Goal: Task Accomplishment & Management: Complete application form

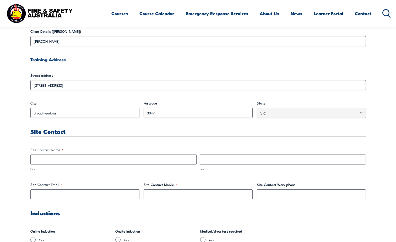
scroll to position [183, 0]
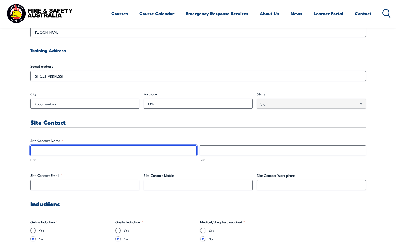
click at [46, 151] on input "First" at bounding box center [113, 150] width 166 height 10
type input "[PERSON_NAME]"
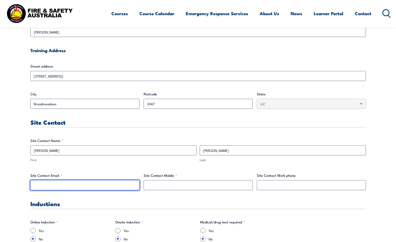
type input "[PERSON_NAME][EMAIL_ADDRESS][PERSON_NAME][DOMAIN_NAME]"
type input "0473760702"
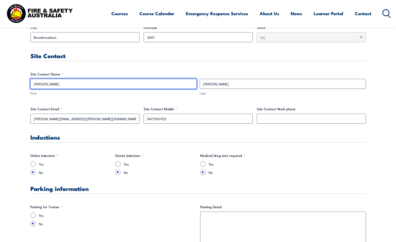
scroll to position [262, 0]
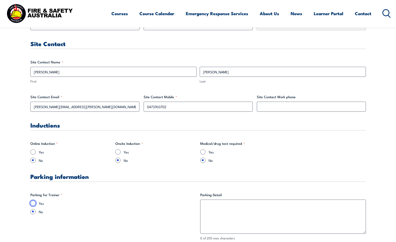
click at [33, 202] on input "Yes" at bounding box center [32, 203] width 5 height 5
radio input "true"
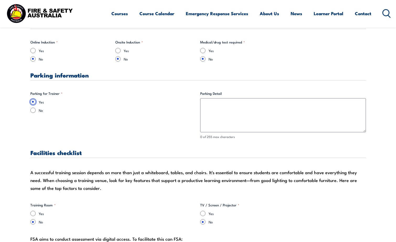
scroll to position [367, 0]
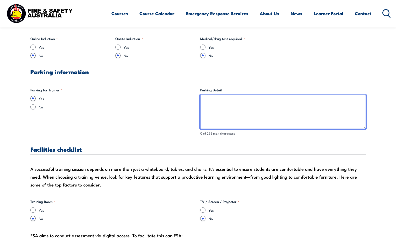
click at [213, 102] on textarea "Parking Detail" at bounding box center [282, 112] width 165 height 34
click at [269, 101] on textarea "Use visitor's parking spot when entering into main gate" at bounding box center [282, 112] width 165 height 34
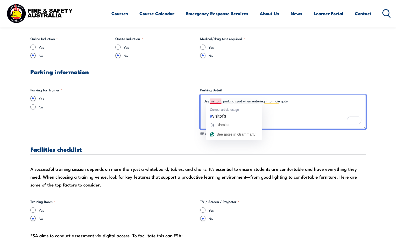
click at [215, 101] on textarea "Use visitor's parking spot when entering into main gate" at bounding box center [282, 112] width 165 height 34
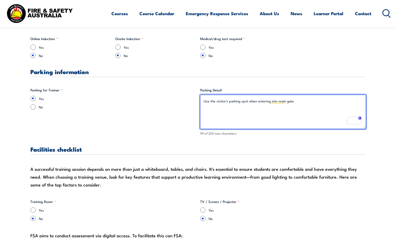
click at [293, 102] on textarea "Use the visitor's parking spot when entering into main gate" at bounding box center [282, 112] width 165 height 34
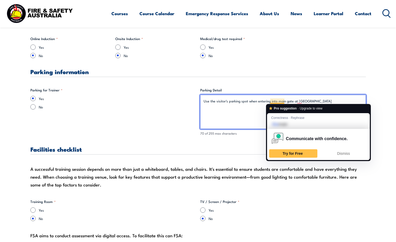
click at [276, 102] on textarea "Use the visitor's parking spot when entering into main gate at [GEOGRAPHIC_DATA]" at bounding box center [282, 112] width 165 height 34
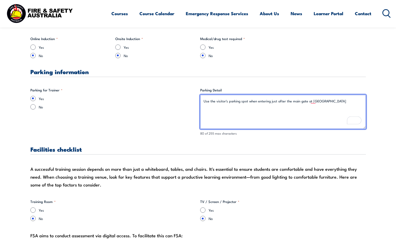
click at [306, 100] on textarea "Use the visitor's parking spot when entering just after the main gate at [GEOGR…" at bounding box center [282, 112] width 165 height 34
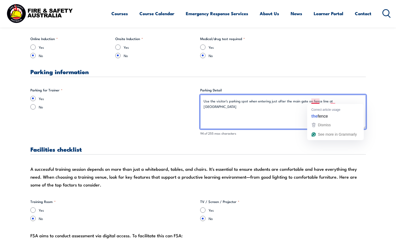
click at [315, 101] on textarea "Use the visitor's parking spot when entering just after the main gate on fence …" at bounding box center [282, 112] width 165 height 34
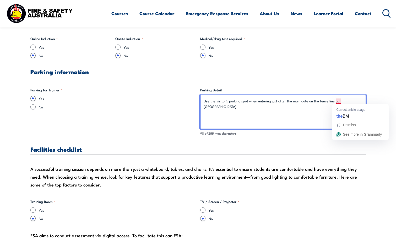
click at [339, 102] on textarea "Use the visitor's parking spot when entering just after the main gate on the fe…" at bounding box center [282, 112] width 165 height 34
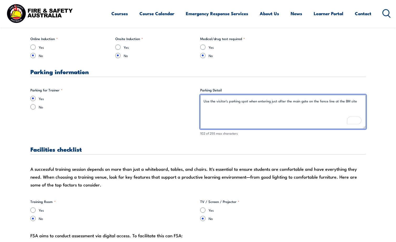
drag, startPoint x: 356, startPoint y: 101, endPoint x: 202, endPoint y: 101, distance: 153.7
click at [202, 101] on textarea "Use the visitor's parking spot when entering just after the main gate on the fe…" at bounding box center [282, 112] width 165 height 34
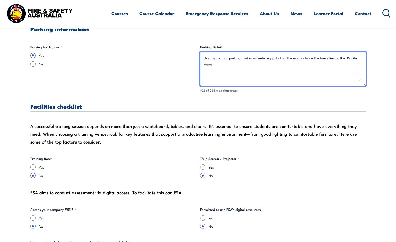
scroll to position [419, 0]
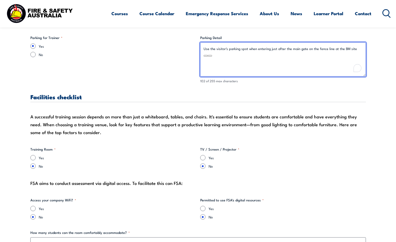
type textarea "Use the visitor's parking spot when entering just after the main gate on the fe…"
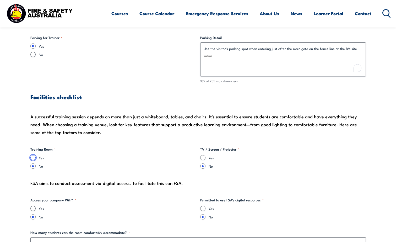
click at [35, 158] on input "Yes" at bounding box center [32, 157] width 5 height 5
radio input "true"
click at [201, 158] on input "Yes" at bounding box center [202, 157] width 5 height 5
radio input "true"
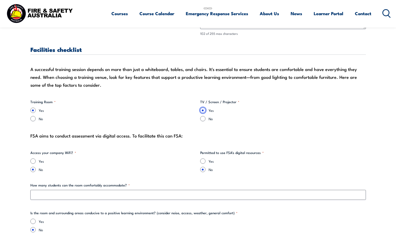
scroll to position [471, 0]
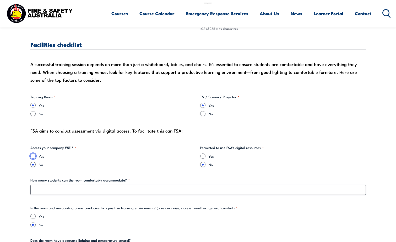
click at [32, 156] on input "Yes" at bounding box center [32, 155] width 5 height 5
radio input "true"
click at [203, 156] on input "Yes" at bounding box center [202, 155] width 5 height 5
radio input "true"
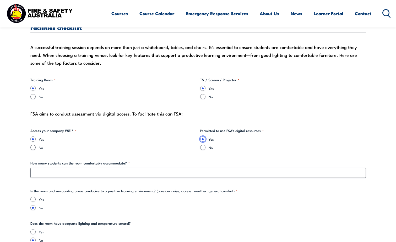
scroll to position [498, 0]
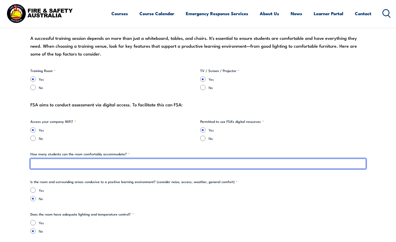
click at [46, 165] on input "How many students can the room comfortably accommodate? *" at bounding box center [197, 164] width 335 height 10
type input "15"
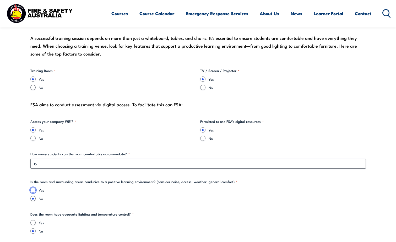
click at [33, 191] on input "Yes" at bounding box center [32, 189] width 5 height 5
radio input "true"
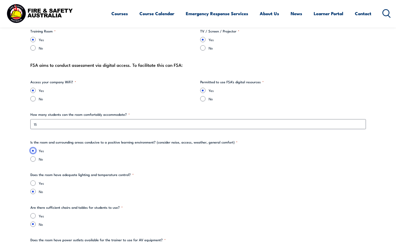
scroll to position [576, 0]
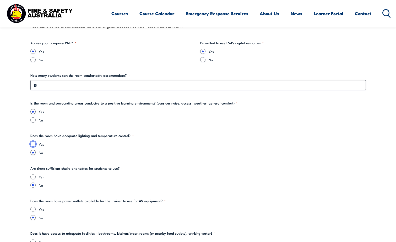
click at [33, 144] on input "Yes" at bounding box center [32, 143] width 5 height 5
radio input "true"
click at [33, 178] on input "Yes" at bounding box center [32, 176] width 5 height 5
radio input "true"
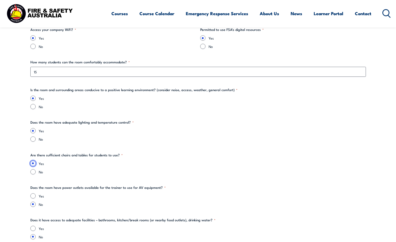
scroll to position [602, 0]
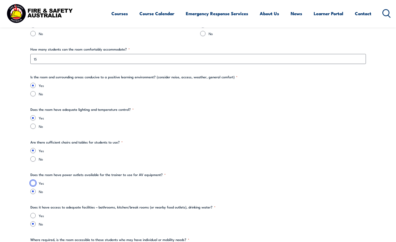
click at [32, 183] on input "Yes" at bounding box center [32, 182] width 5 height 5
radio input "true"
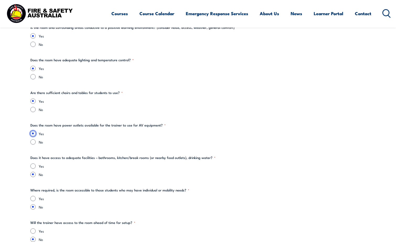
scroll to position [655, 0]
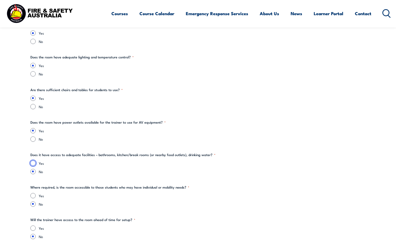
click at [33, 164] on input "Yes" at bounding box center [32, 163] width 5 height 5
radio input "true"
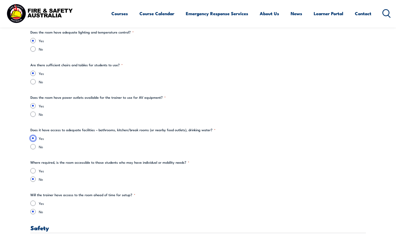
scroll to position [681, 0]
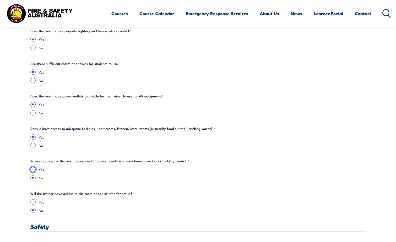
click at [34, 170] on input "Yes" at bounding box center [32, 169] width 5 height 5
radio input "true"
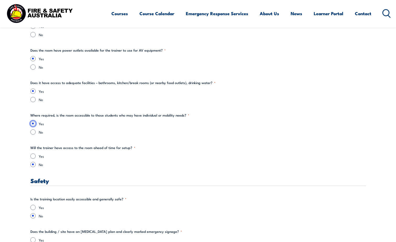
scroll to position [733, 0]
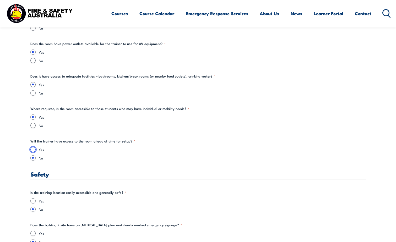
click at [34, 150] on input "Yes" at bounding box center [32, 149] width 5 height 5
radio input "true"
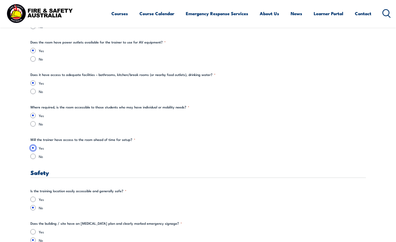
scroll to position [759, 0]
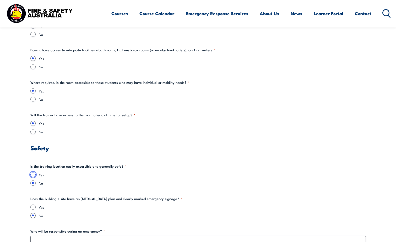
click at [33, 175] on input "Yes" at bounding box center [32, 174] width 5 height 5
radio input "true"
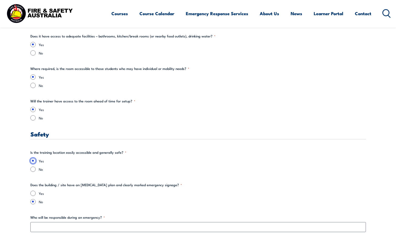
scroll to position [812, 0]
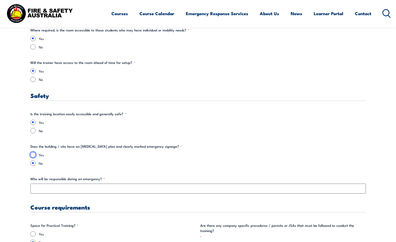
click at [33, 156] on input "Yes" at bounding box center [32, 154] width 5 height 5
radio input "true"
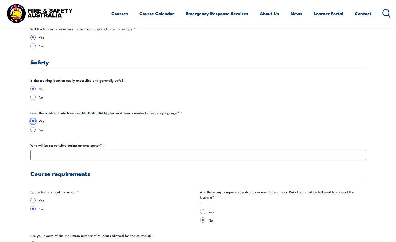
scroll to position [864, 0]
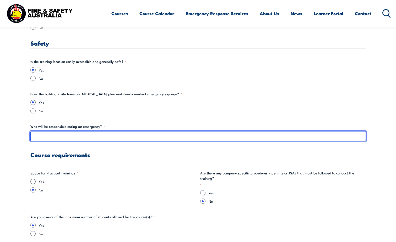
click at [44, 136] on input "Who will be responsible during an emergency? *" at bounding box center [197, 136] width 335 height 10
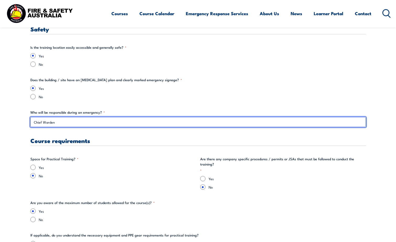
scroll to position [890, 0]
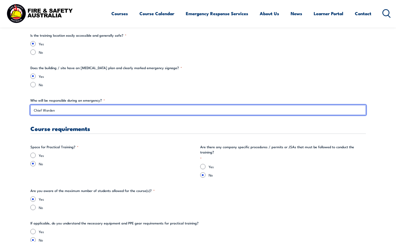
type input "Chief Warden"
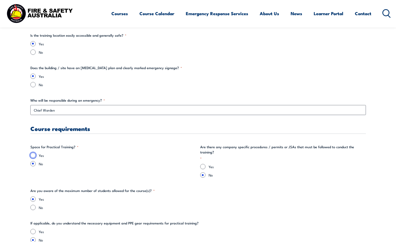
click at [33, 155] on input "Yes" at bounding box center [32, 155] width 5 height 5
radio input "true"
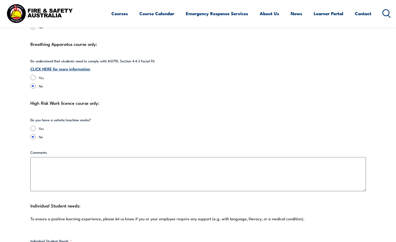
scroll to position [1231, 0]
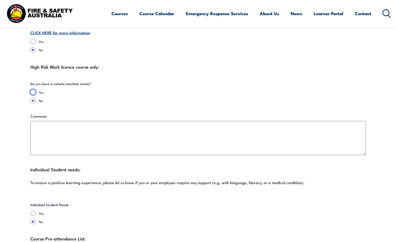
click at [33, 90] on input "Yes" at bounding box center [32, 92] width 5 height 5
radio input "true"
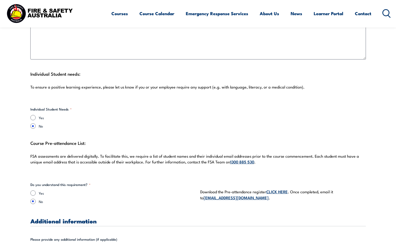
scroll to position [1336, 0]
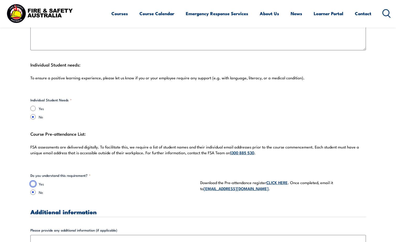
click at [33, 181] on input "Yes" at bounding box center [32, 183] width 5 height 5
radio input "true"
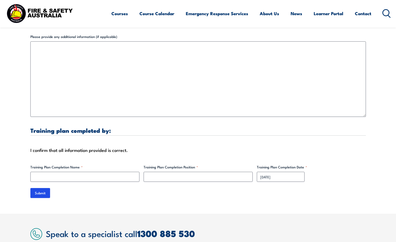
scroll to position [1545, 0]
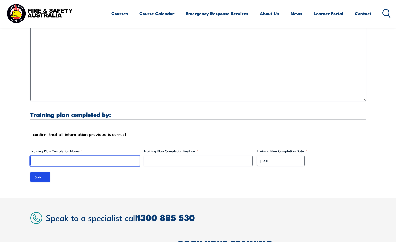
click at [53, 157] on input "Training Plan Completion Name *" at bounding box center [84, 161] width 109 height 10
type input "[PERSON_NAME]"
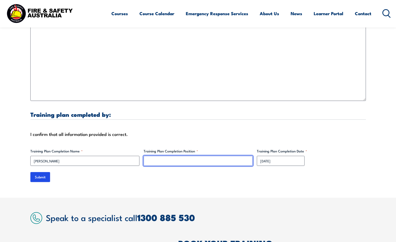
click at [162, 156] on input "Training Plan Completion Position *" at bounding box center [198, 161] width 109 height 10
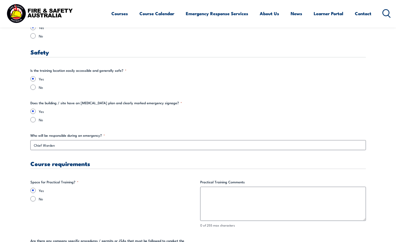
scroll to position [890, 0]
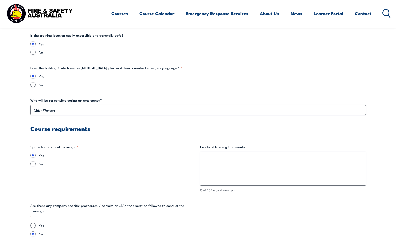
type input "Safety Advisor"
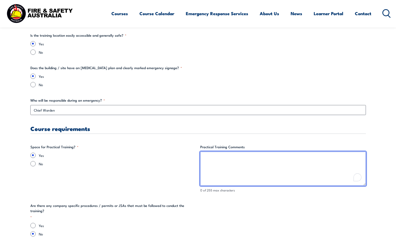
click at [209, 159] on textarea "Practical Training Comments" at bounding box center [282, 169] width 165 height 34
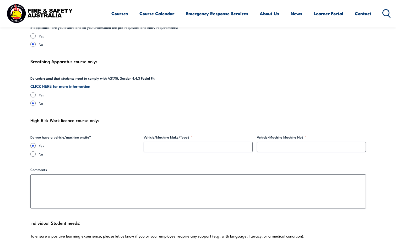
scroll to position [1178, 0]
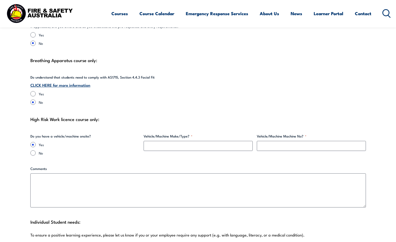
type textarea "Car park and yard"
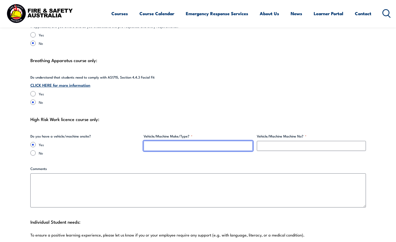
click at [153, 142] on input "Vehicle/Machine Make/Type? *" at bounding box center [198, 146] width 109 height 10
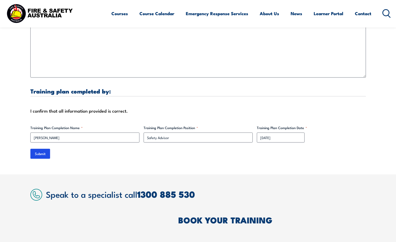
scroll to position [1571, 0]
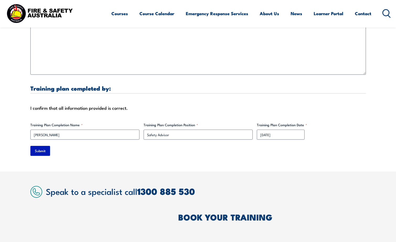
type input "Scissor Lift"
click at [40, 146] on input "Submit" at bounding box center [40, 151] width 20 height 10
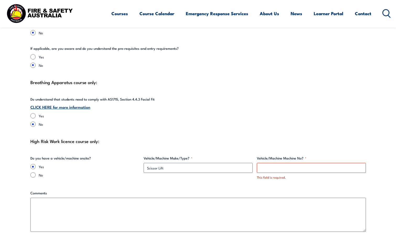
scroll to position [1179, 0]
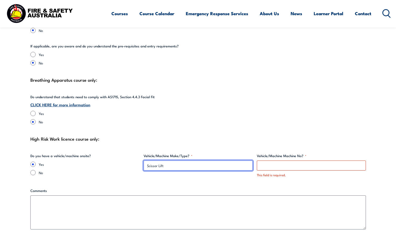
drag, startPoint x: 165, startPoint y: 161, endPoint x: 147, endPoint y: 161, distance: 18.1
click at [147, 161] on input "Scissor Lift" at bounding box center [198, 166] width 109 height 10
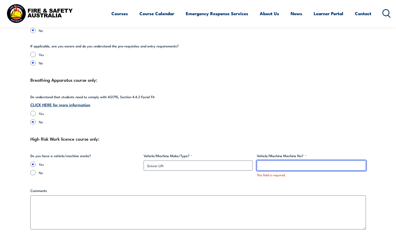
click at [275, 162] on input "Vehicle/Machine Machine No? *" at bounding box center [311, 166] width 109 height 10
paste input "Scissor Lift"
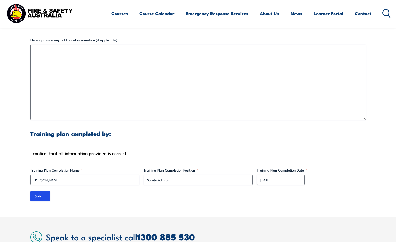
scroll to position [1572, 0]
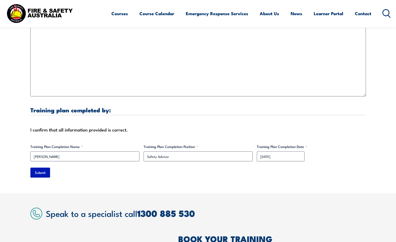
type input "Scissor Lift 1"
click at [38, 168] on input "Submit" at bounding box center [40, 173] width 20 height 10
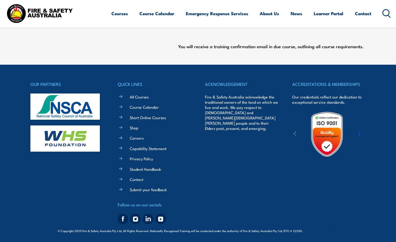
scroll to position [0, 0]
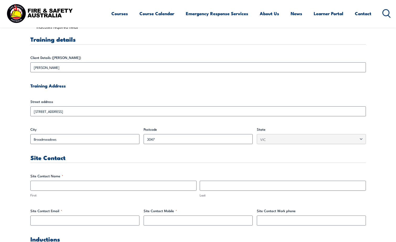
scroll to position [157, 0]
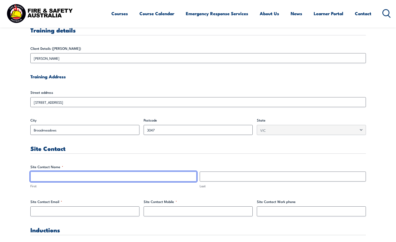
click at [57, 175] on input "First" at bounding box center [113, 177] width 166 height 10
type input "[PERSON_NAME]"
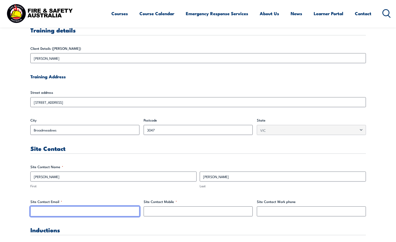
type input "[PERSON_NAME][EMAIL_ADDRESS][PERSON_NAME][DOMAIN_NAME]"
type input "0473760702"
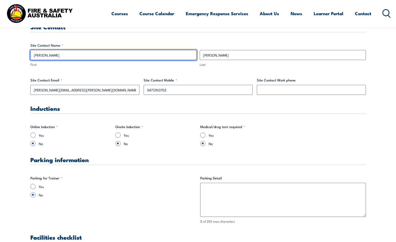
scroll to position [288, 0]
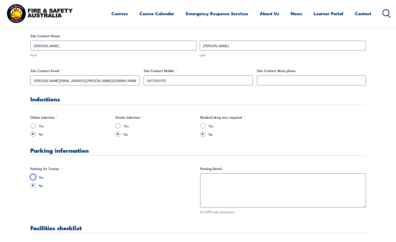
click at [31, 178] on input "Yes" at bounding box center [32, 176] width 5 height 5
radio input "true"
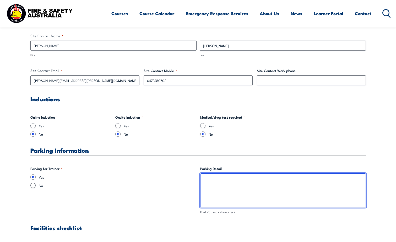
click at [203, 184] on textarea "Parking Detail" at bounding box center [282, 190] width 165 height 34
paste textarea "Scissor Lift"
drag, startPoint x: 220, startPoint y: 179, endPoint x: 204, endPoint y: 182, distance: 16.2
click at [204, 182] on textarea "Scissor Lift" at bounding box center [282, 190] width 165 height 34
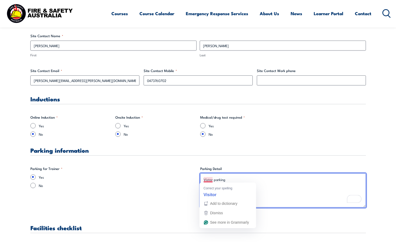
click at [210, 180] on textarea "Vistor parking" at bounding box center [282, 190] width 165 height 34
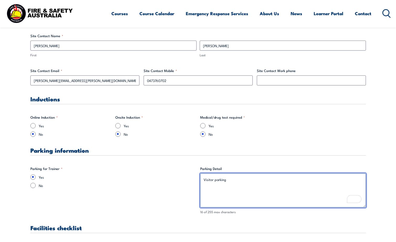
click at [232, 180] on textarea "Visitor parking" at bounding box center [282, 190] width 165 height 34
click at [251, 182] on textarea "The visitor parking area when" at bounding box center [282, 190] width 165 height 34
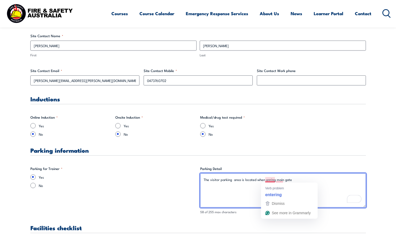
click at [270, 180] on textarea "The visitor parking area is located when enring main gate" at bounding box center [282, 190] width 165 height 34
click at [281, 180] on textarea "The visitor parking area is located when entering main gate" at bounding box center [282, 190] width 165 height 34
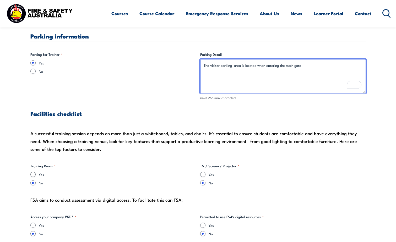
scroll to position [419, 0]
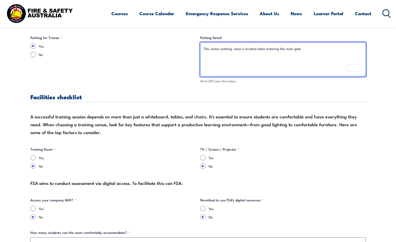
type textarea "The visitor parking area is located when entering the main gate"
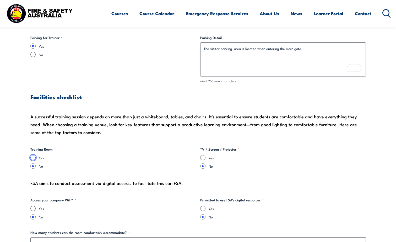
click at [32, 159] on input "Yes" at bounding box center [32, 157] width 5 height 5
radio input "true"
click at [203, 157] on input "Yes" at bounding box center [202, 157] width 5 height 5
radio input "true"
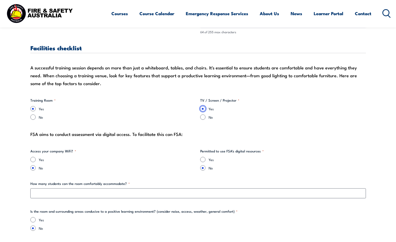
scroll to position [471, 0]
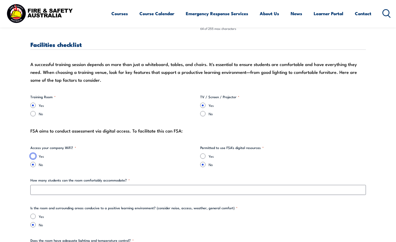
click at [32, 156] on input "Yes" at bounding box center [32, 155] width 5 height 5
radio input "true"
click at [201, 156] on input "Yes" at bounding box center [202, 155] width 5 height 5
radio input "true"
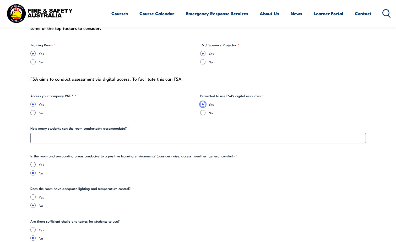
scroll to position [524, 0]
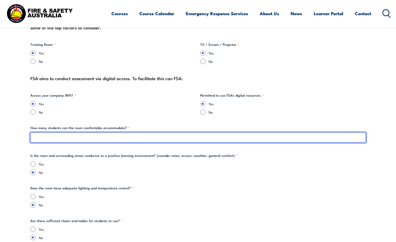
click at [53, 137] on input "How many students can the room comfortably accommodate? *" at bounding box center [197, 138] width 335 height 10
type input "2"
type input "15+"
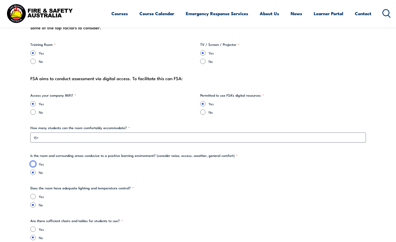
click at [33, 165] on input "Yes" at bounding box center [32, 163] width 5 height 5
radio input "true"
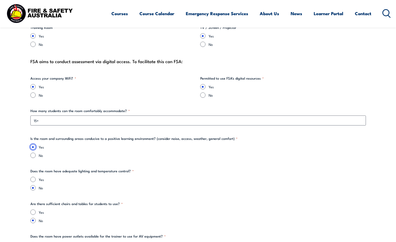
scroll to position [550, 0]
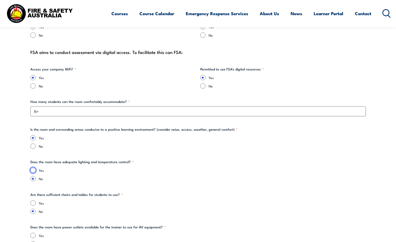
click at [33, 169] on input "Yes" at bounding box center [32, 170] width 5 height 5
radio input "true"
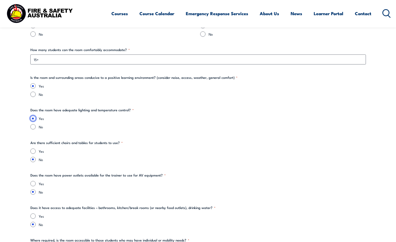
scroll to position [602, 0]
click at [32, 151] on input "Yes" at bounding box center [32, 150] width 5 height 5
radio input "true"
click at [34, 183] on input "Yes" at bounding box center [32, 182] width 5 height 5
radio input "true"
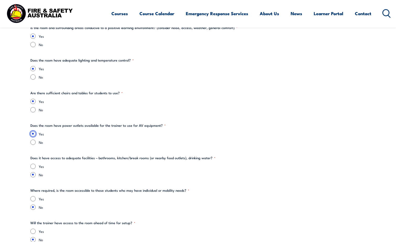
scroll to position [655, 0]
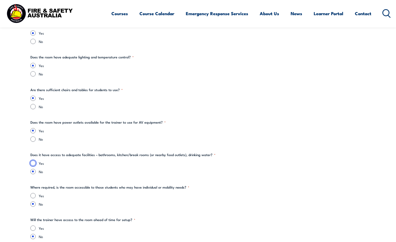
click at [33, 163] on input "Yes" at bounding box center [32, 163] width 5 height 5
radio input "true"
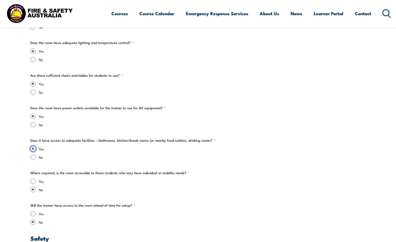
scroll to position [681, 0]
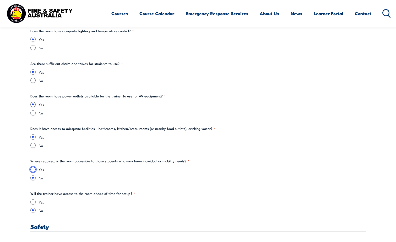
click at [32, 169] on input "Yes" at bounding box center [32, 169] width 5 height 5
radio input "true"
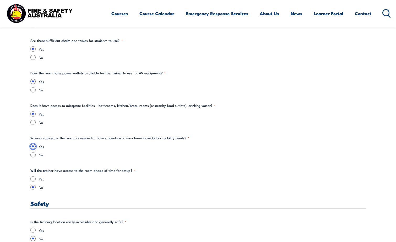
scroll to position [733, 0]
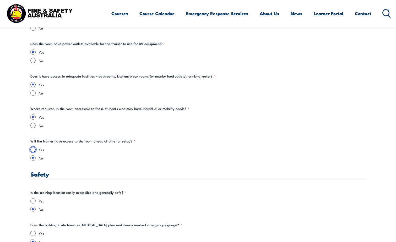
click at [33, 149] on input "Yes" at bounding box center [32, 149] width 5 height 5
radio input "true"
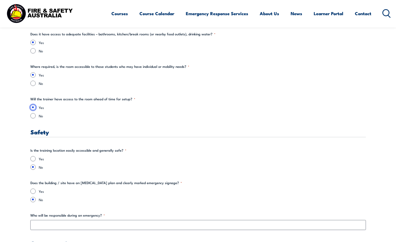
scroll to position [786, 0]
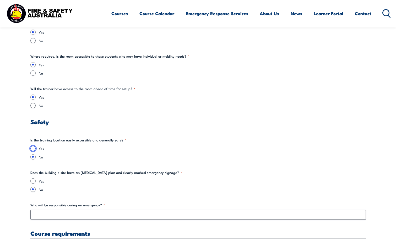
click at [32, 149] on input "Yes" at bounding box center [32, 148] width 5 height 5
radio input "true"
click at [34, 181] on input "Yes" at bounding box center [32, 180] width 5 height 5
radio input "true"
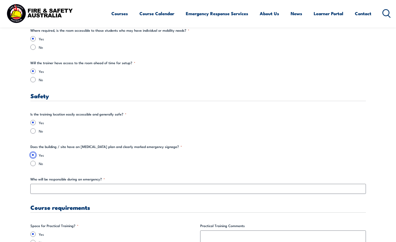
scroll to position [812, 0]
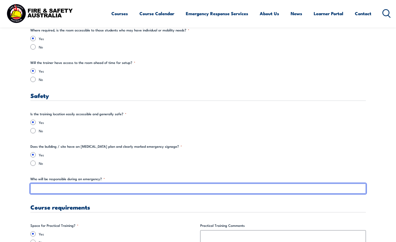
click at [48, 189] on input "Who will be responsible during an emergency? *" at bounding box center [197, 189] width 335 height 10
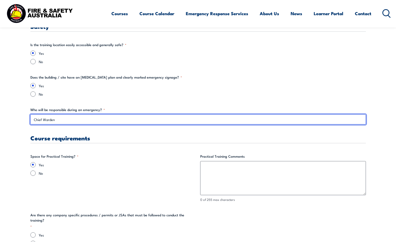
scroll to position [890, 0]
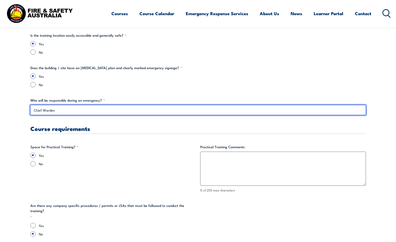
type input "Chief Warden"
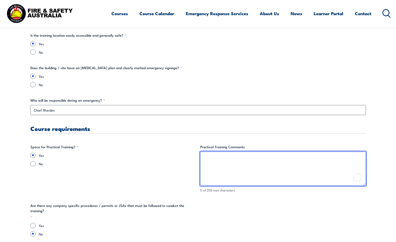
click at [215, 163] on textarea "Practical Training Comments" at bounding box center [282, 169] width 165 height 34
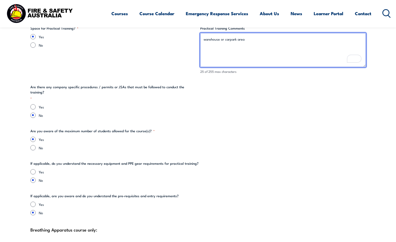
scroll to position [1021, 0]
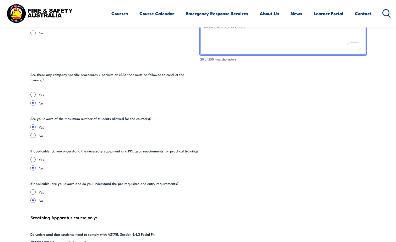
type textarea "warehouse or carpark area"
click at [33, 157] on input "Yes" at bounding box center [32, 159] width 5 height 5
radio input "true"
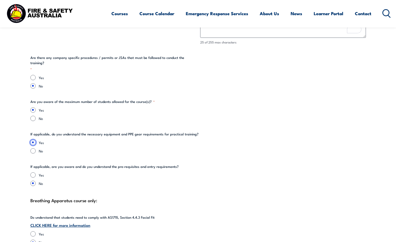
scroll to position [1074, 0]
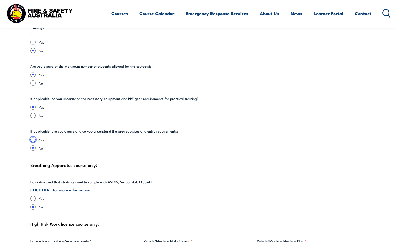
click at [34, 137] on input "Yes" at bounding box center [32, 139] width 5 height 5
radio input "true"
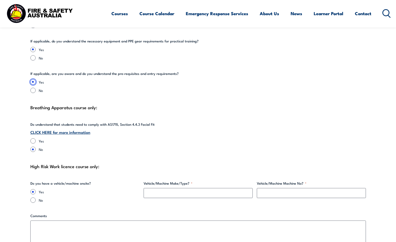
scroll to position [1152, 0]
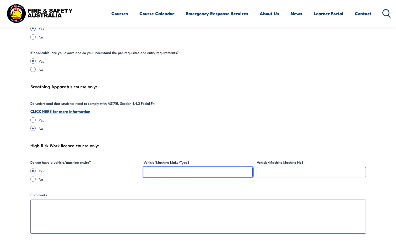
click at [159, 168] on input "Vehicle/Machine Make/Type? *" at bounding box center [198, 172] width 109 height 10
type input "scissor lift"
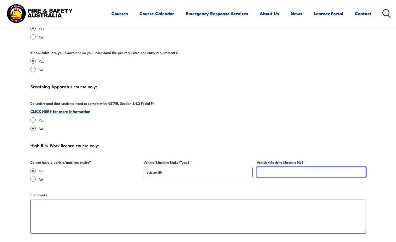
click at [269, 167] on input "Vehicle/Machine Machine No? *" at bounding box center [311, 172] width 109 height 10
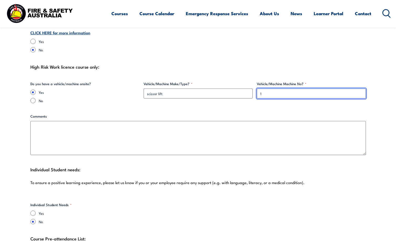
scroll to position [1257, 0]
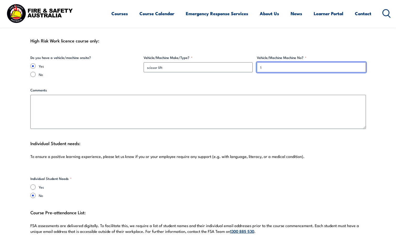
type input "1"
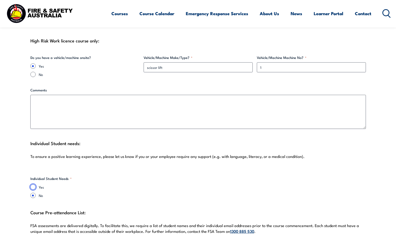
click at [32, 184] on input "Yes" at bounding box center [32, 186] width 5 height 5
radio input "true"
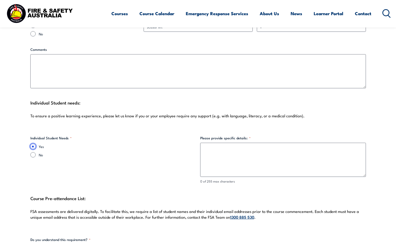
scroll to position [1309, 0]
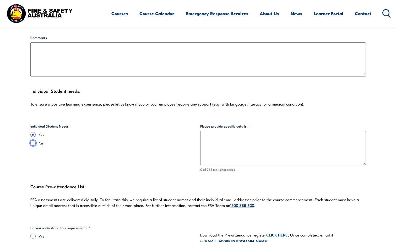
click at [35, 140] on input "No" at bounding box center [32, 142] width 5 height 5
radio input "true"
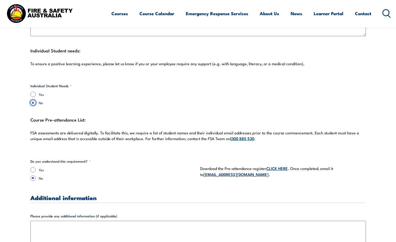
scroll to position [1362, 0]
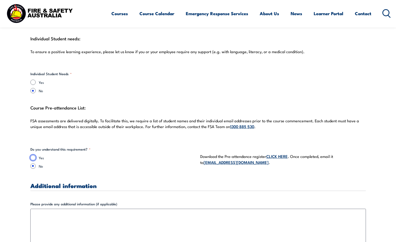
click at [34, 155] on input "Yes" at bounding box center [32, 157] width 5 height 5
radio input "true"
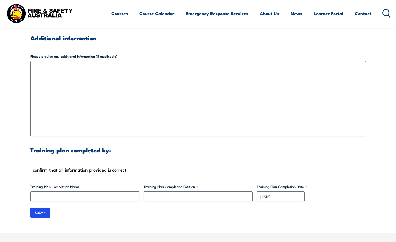
scroll to position [1519, 0]
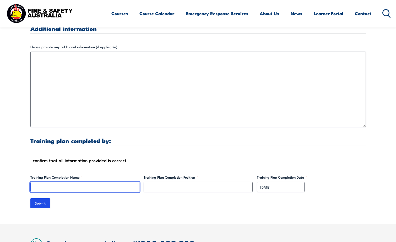
click at [51, 182] on input "Training Plan Completion Name *" at bounding box center [84, 187] width 109 height 10
type input "[PERSON_NAME]"
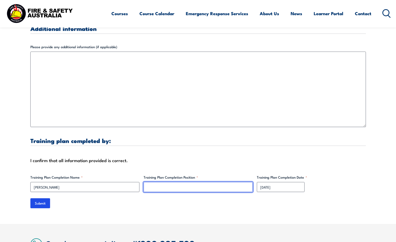
click at [174, 182] on input "Training Plan Completion Position *" at bounding box center [198, 187] width 109 height 10
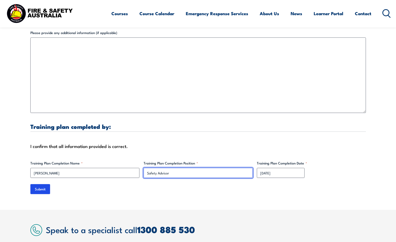
scroll to position [1571, 0]
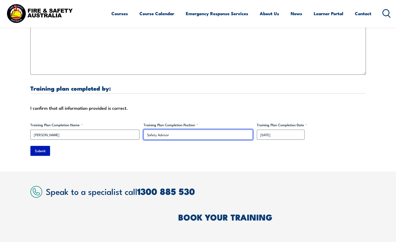
type input "Safety Advisor"
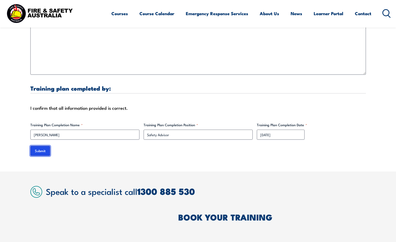
click at [43, 146] on input "Submit" at bounding box center [40, 151] width 20 height 10
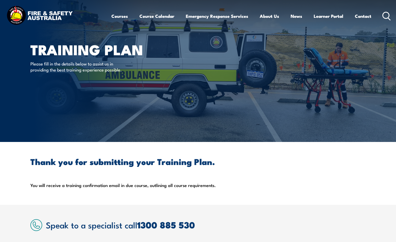
scroll to position [0, 0]
